Goal: Information Seeking & Learning: Understand process/instructions

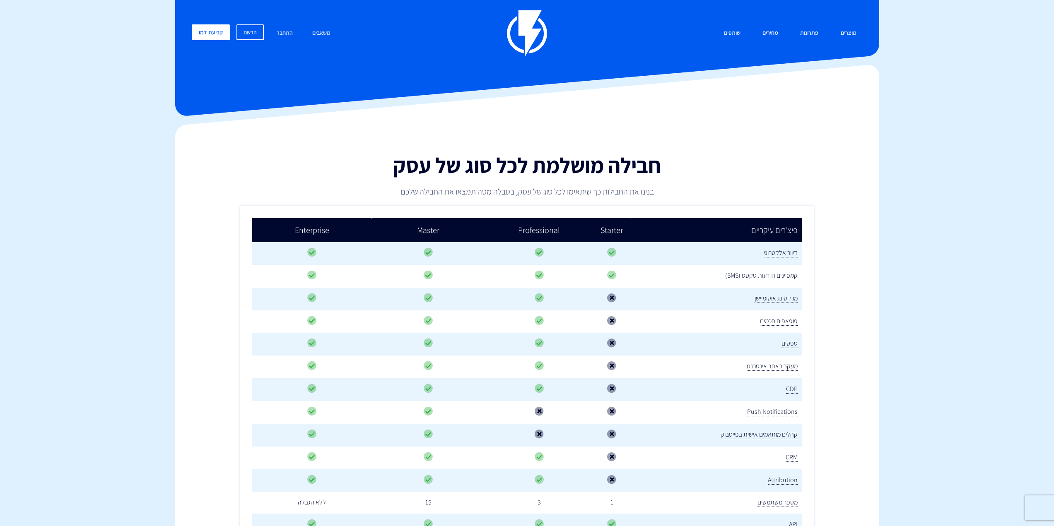
click at [779, 33] on link "מחירים" at bounding box center [770, 33] width 28 height 18
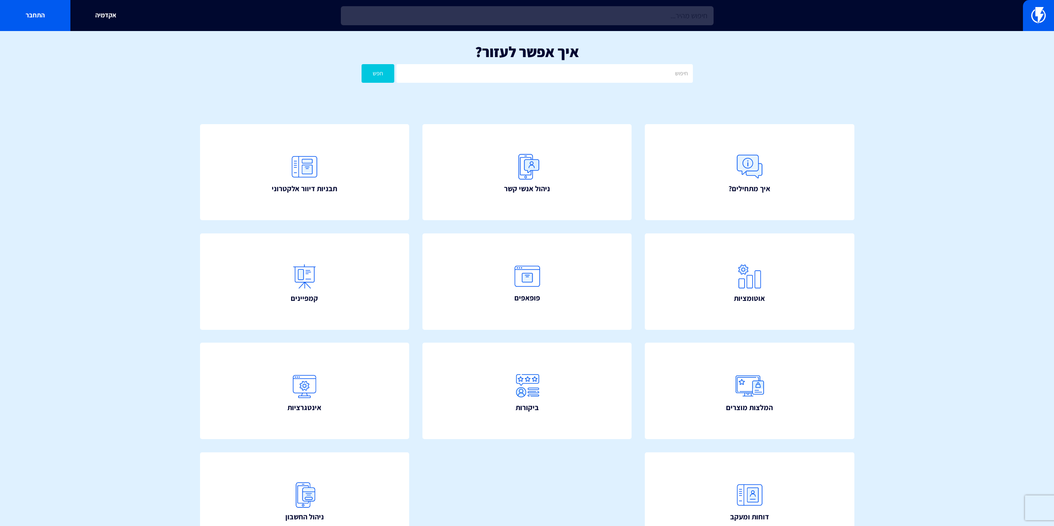
click at [553, 17] on input "text" at bounding box center [527, 15] width 373 height 19
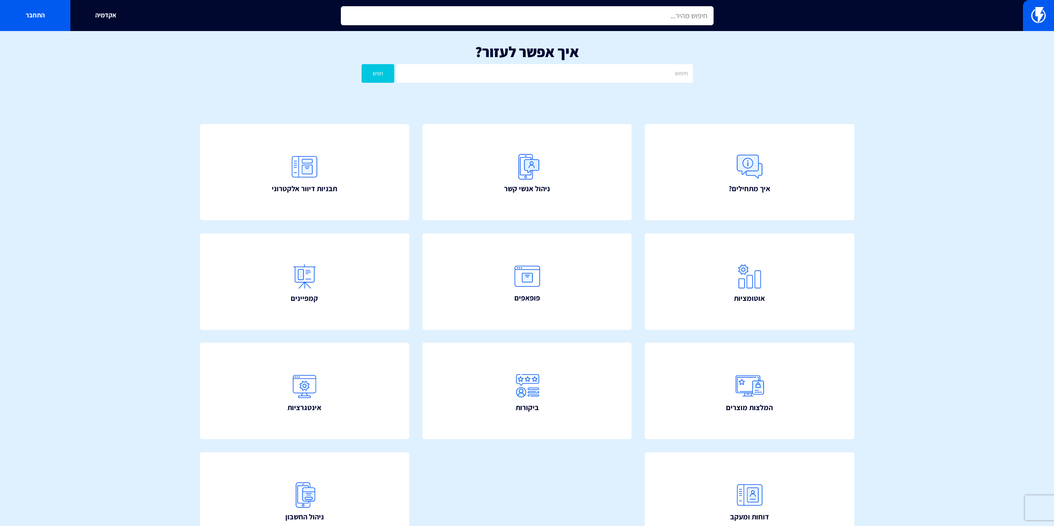
type input "כ"
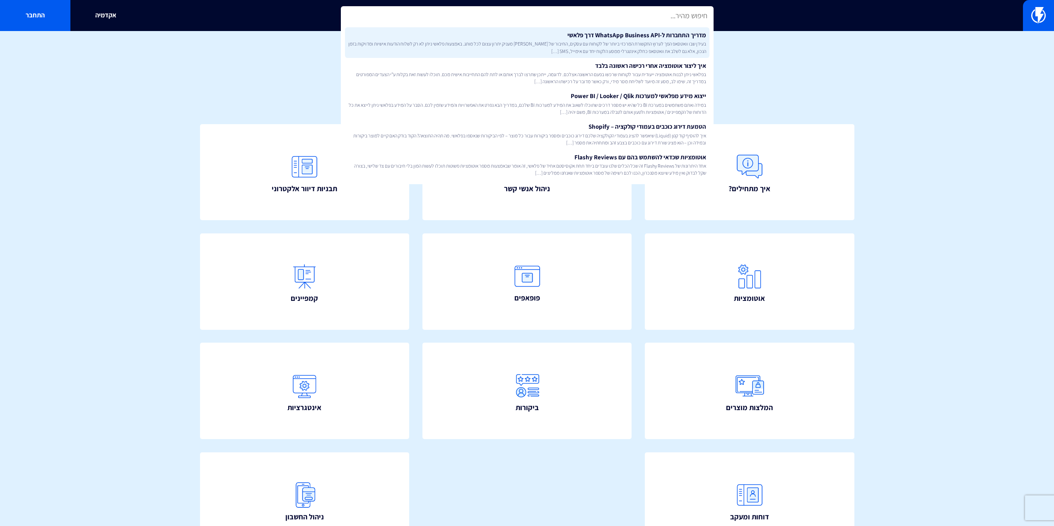
click at [566, 36] on link "מדריך התחברות ל-WhatsApp Business API דרך פלאשי בעידן שבו וואטסאפ הפך לערוץ התק…" at bounding box center [527, 42] width 364 height 31
